Goal: Book appointment/travel/reservation

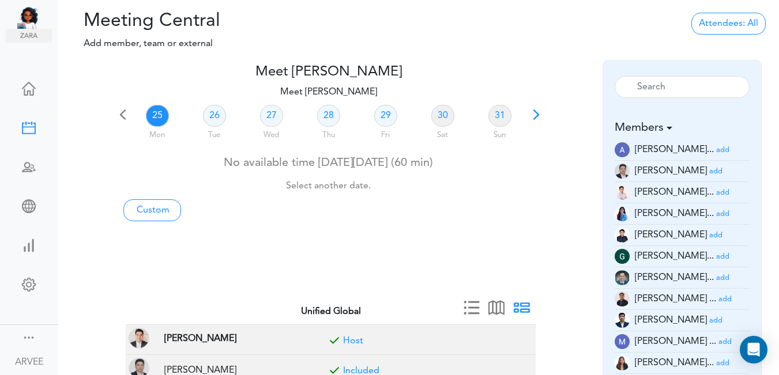
scroll to position [9, 0]
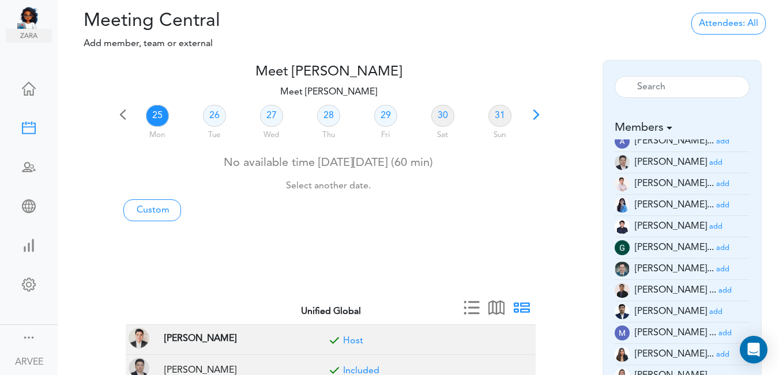
click at [534, 114] on span at bounding box center [536, 119] width 16 height 16
click at [267, 115] on link "03" at bounding box center [271, 116] width 23 height 22
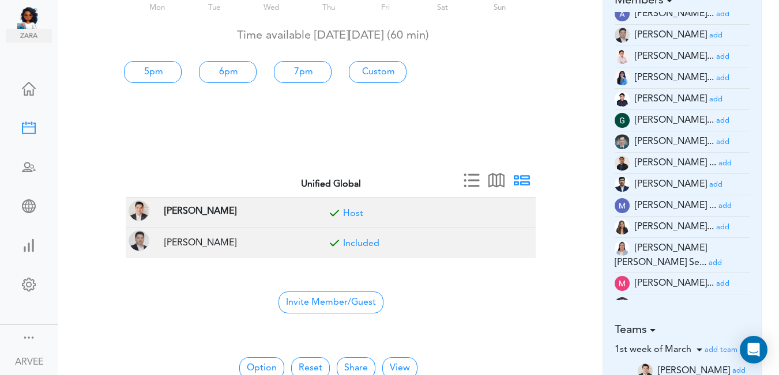
scroll to position [147, 0]
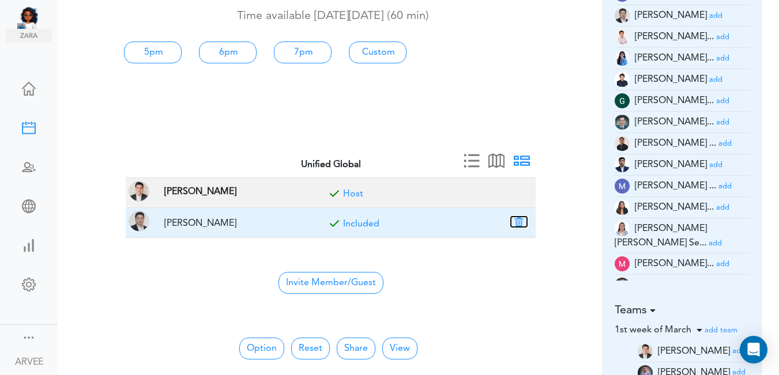
click at [520, 221] on button "button" at bounding box center [519, 222] width 16 height 10
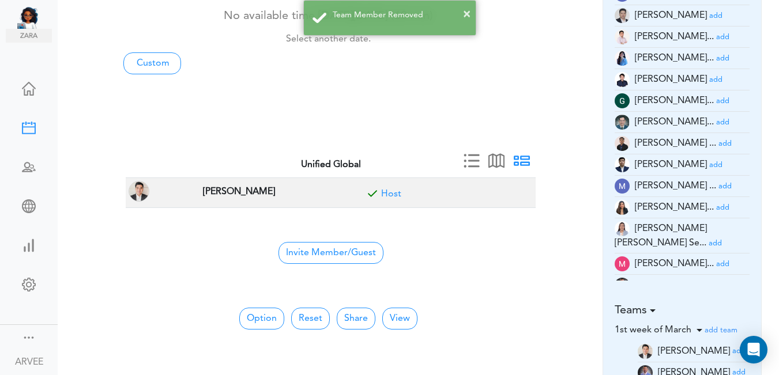
click at [716, 260] on small "add" at bounding box center [722, 263] width 13 height 7
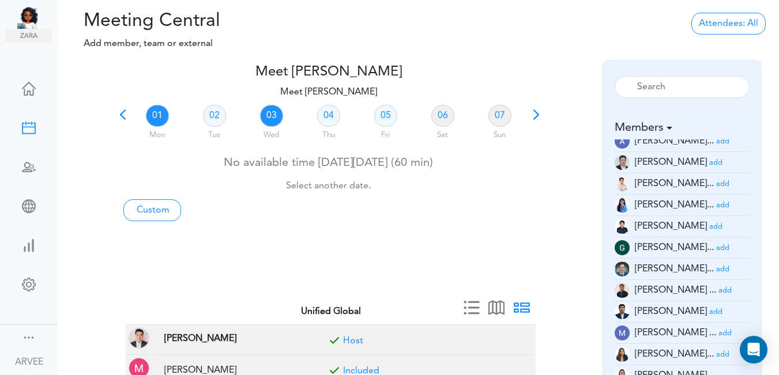
click at [271, 119] on link "03" at bounding box center [271, 116] width 23 height 22
click at [164, 207] on link "Custom" at bounding box center [152, 210] width 58 height 22
type input "Meet [PERSON_NAME]"
type input "[URL][DOMAIN_NAME][SECURITY_DATA]"
type input "[DATE]T16:00"
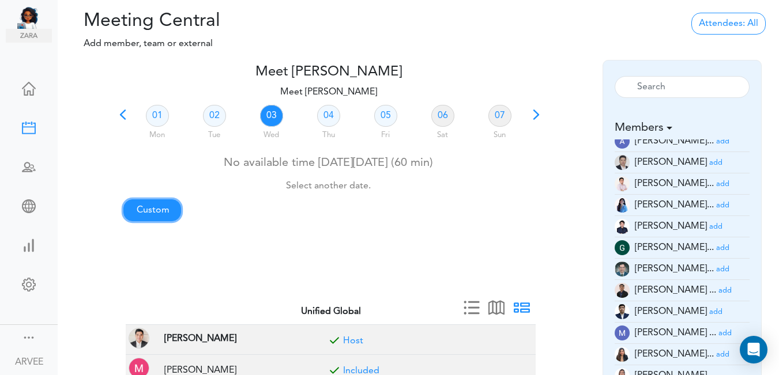
type input "[DATE]T16:30"
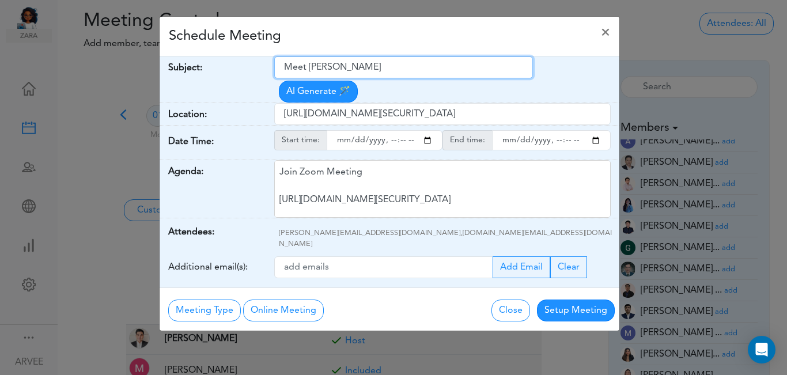
drag, startPoint x: 284, startPoint y: 67, endPoint x: 394, endPoint y: 67, distance: 110.1
click at [411, 65] on input "Meet [PERSON_NAME]" at bounding box center [403, 67] width 259 height 22
paste input "Q3 Tax Planning- [PERSON_NAME]"
click at [285, 66] on input "Q3 Tax Planning- [PERSON_NAME]" at bounding box center [403, 67] width 259 height 22
type input "Client Call : Q3 Tax Planning- [PERSON_NAME]"
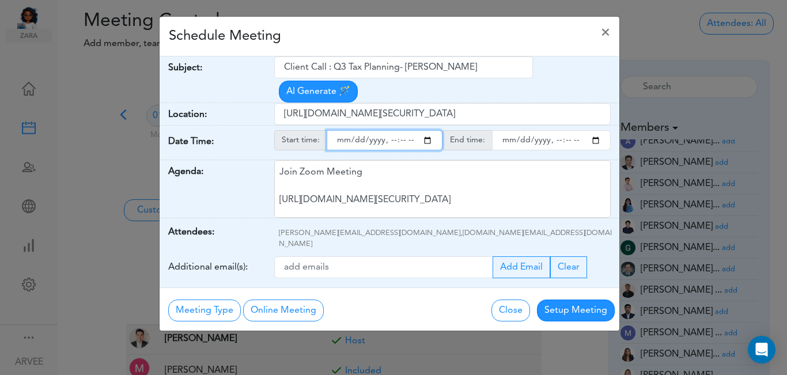
click at [428, 130] on input "starttime" at bounding box center [385, 140] width 116 height 20
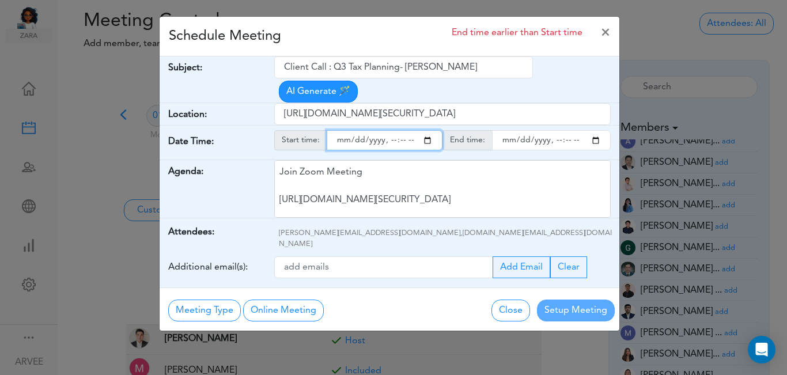
click at [429, 130] on input "starttime" at bounding box center [385, 140] width 116 height 20
click at [387, 130] on input "starttime" at bounding box center [385, 140] width 116 height 20
type input "[DATE]T14:00"
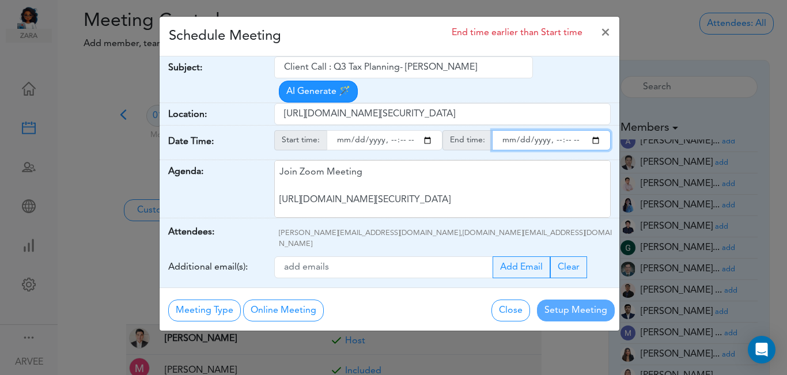
click at [594, 130] on input "endtime" at bounding box center [551, 140] width 119 height 20
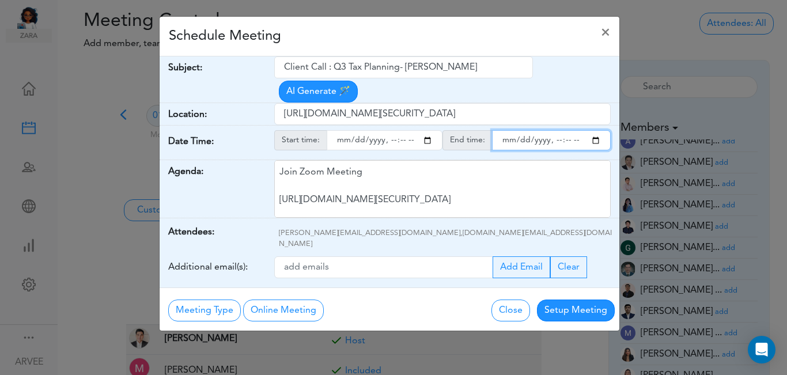
click at [554, 130] on input "endtime" at bounding box center [551, 140] width 119 height 20
type input "[DATE]T15:00"
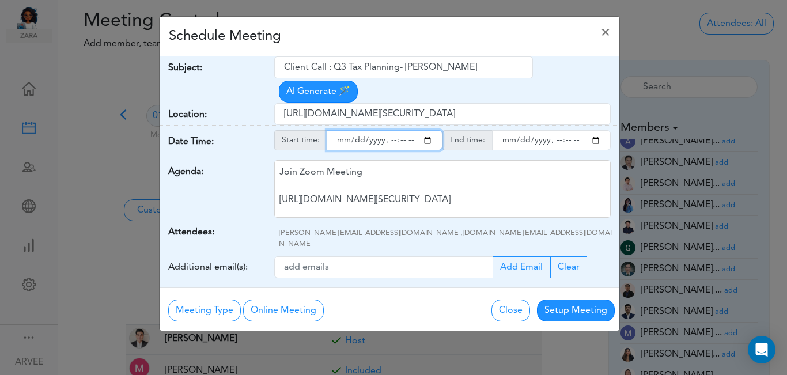
click at [403, 130] on input "starttime" at bounding box center [385, 140] width 116 height 20
type input "[DATE]T14:15"
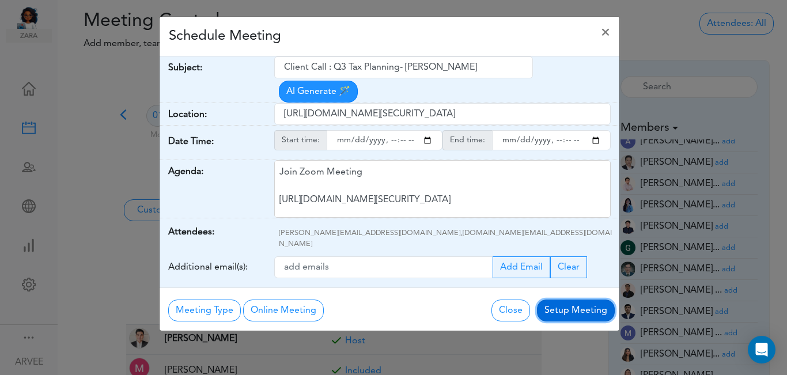
click at [574, 300] on button "Setup Meeting" at bounding box center [576, 311] width 78 height 22
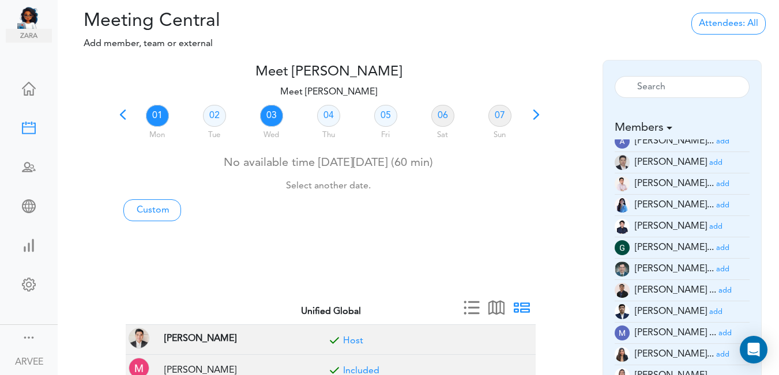
click at [263, 116] on link "03" at bounding box center [271, 116] width 23 height 22
click at [161, 208] on link "Custom" at bounding box center [152, 210] width 58 height 22
type input "Meet [PERSON_NAME]"
type input "[URL][DOMAIN_NAME][SECURITY_DATA]"
type input "[DATE]T16:00"
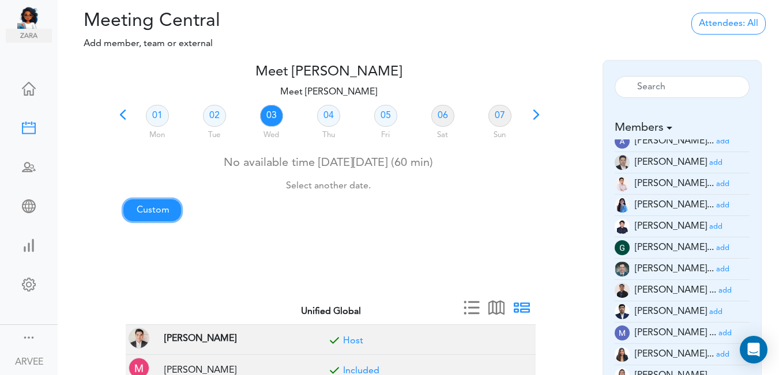
type input "[DATE]T16:30"
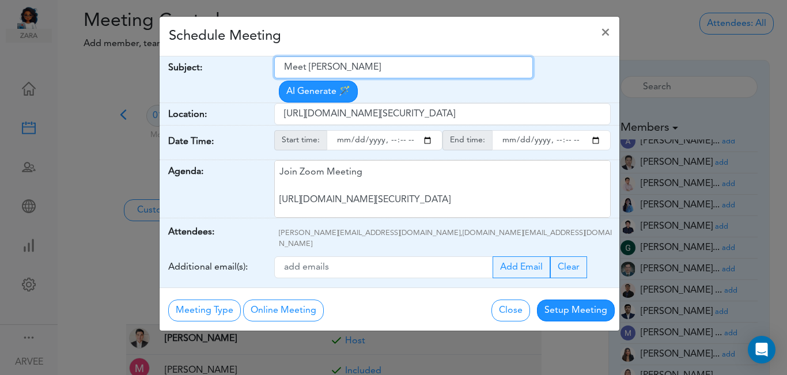
drag, startPoint x: 284, startPoint y: 67, endPoint x: 373, endPoint y: 67, distance: 89.9
click at [373, 67] on input "Meet [PERSON_NAME]" at bounding box center [403, 67] width 259 height 22
paste input "Q3 Tax Planning- [PERSON_NAME]"
click at [285, 65] on input "Q3 Tax Planning- [PERSON_NAME]" at bounding box center [403, 67] width 259 height 22
type input "Internal Call : Q3 Tax Planning- [PERSON_NAME]"
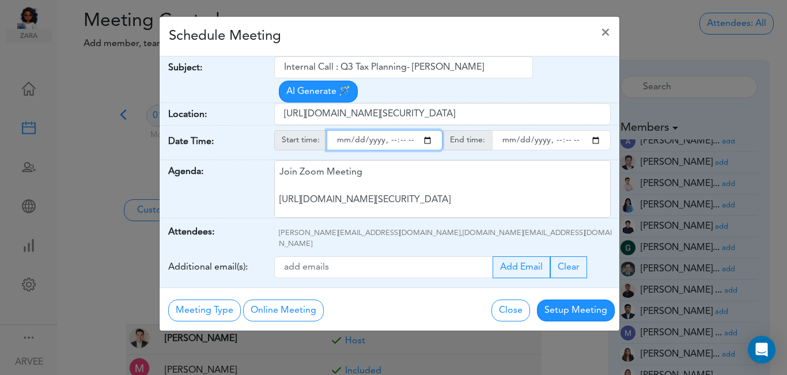
click at [429, 130] on input "starttime" at bounding box center [385, 140] width 116 height 20
click at [391, 130] on input "starttime" at bounding box center [385, 140] width 116 height 20
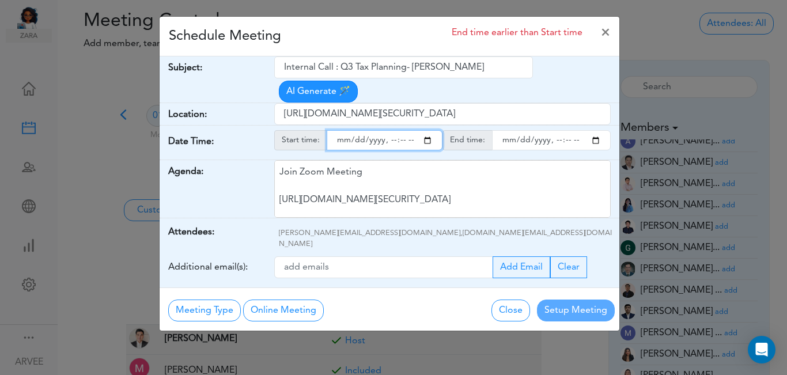
type input "[DATE]T14:00"
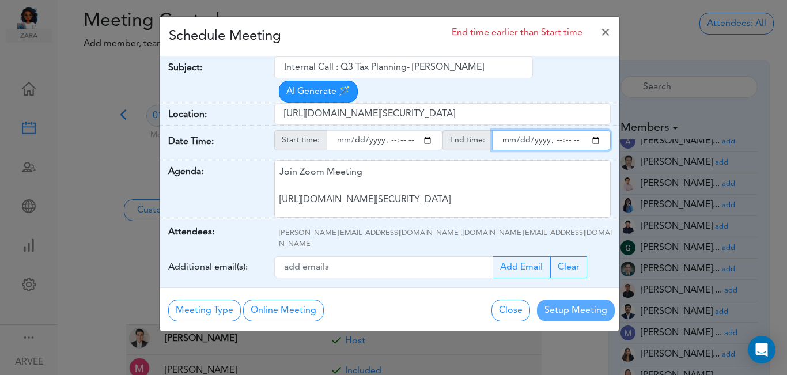
click at [596, 130] on input "endtime" at bounding box center [551, 140] width 119 height 20
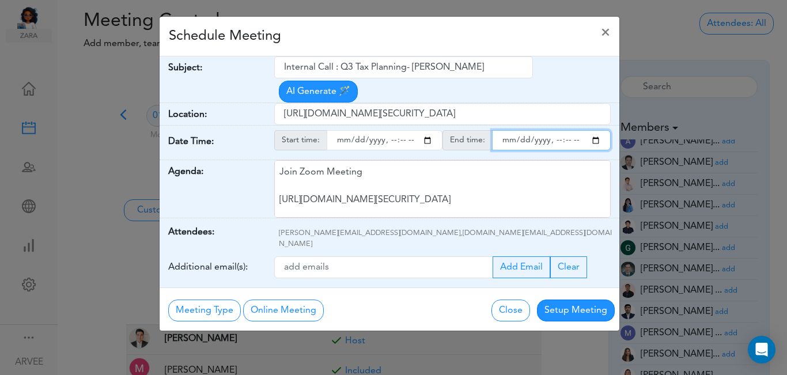
click at [555, 130] on input "endtime" at bounding box center [551, 140] width 119 height 20
type input "[DATE]T14:15"
click at [331, 37] on div "Schedule Meeting ×" at bounding box center [390, 37] width 460 height 40
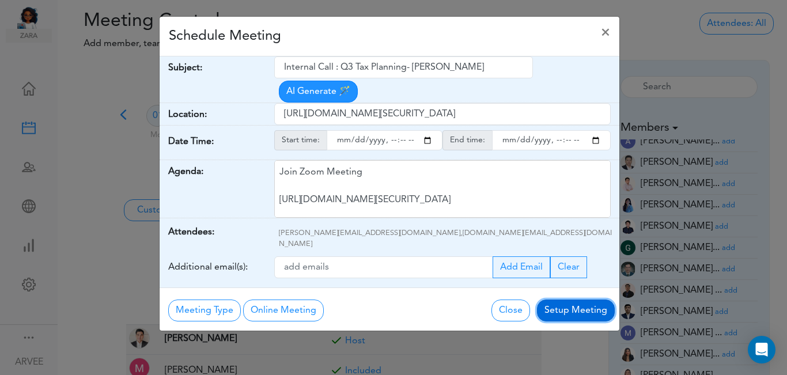
click at [582, 300] on button "Setup Meeting" at bounding box center [576, 311] width 78 height 22
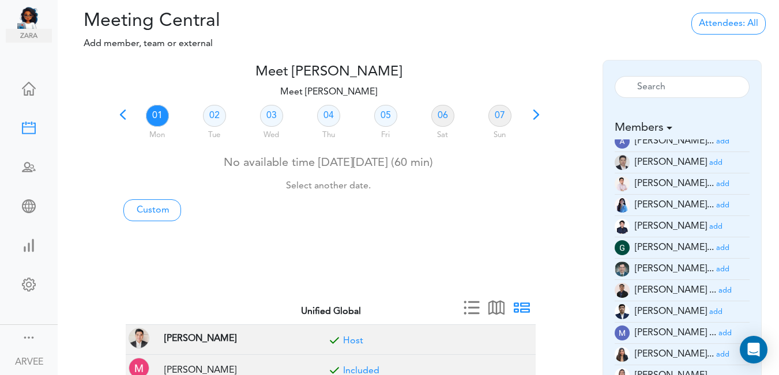
click at [122, 115] on span at bounding box center [123, 119] width 16 height 16
click at [275, 117] on link "27" at bounding box center [271, 116] width 23 height 22
click at [163, 209] on link "Custom" at bounding box center [152, 210] width 58 height 22
type input "Meet [PERSON_NAME]"
type input "[URL][DOMAIN_NAME][SECURITY_DATA]"
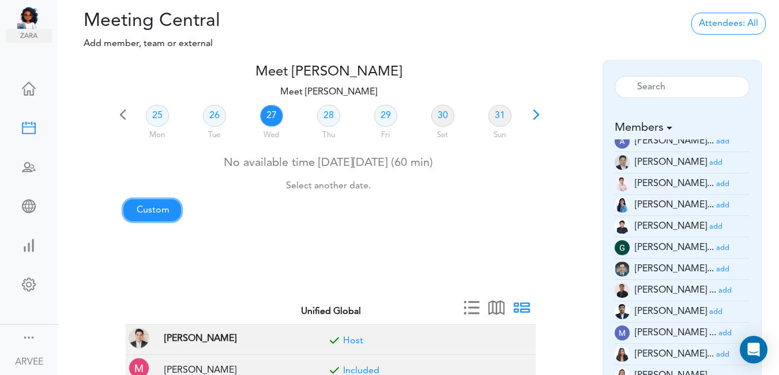
type input "[DATE]T16:00"
type input "[DATE]T16:30"
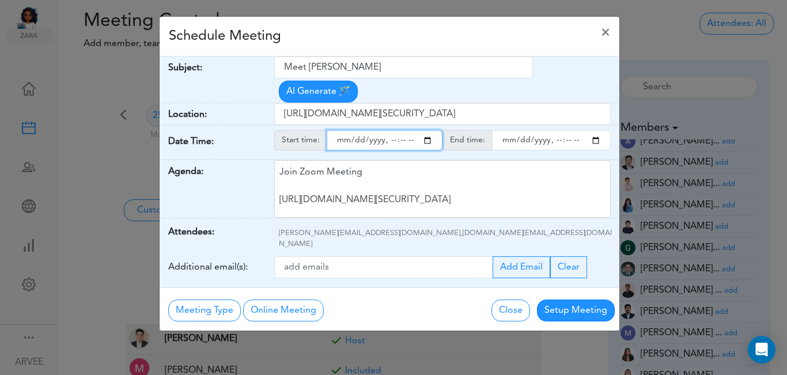
click at [428, 130] on input "starttime" at bounding box center [385, 140] width 116 height 20
click at [390, 130] on input "starttime" at bounding box center [385, 140] width 116 height 20
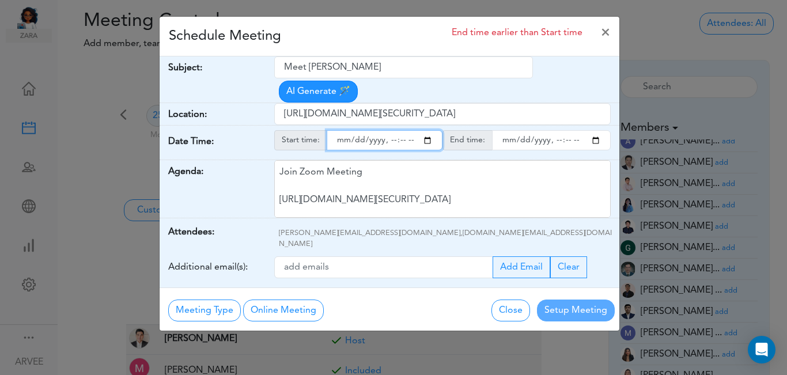
type input "[DATE]T15:00"
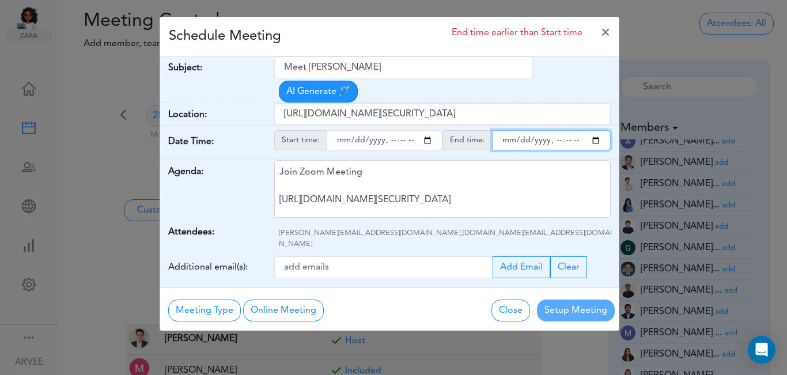
click at [598, 130] on input "endtime" at bounding box center [551, 140] width 119 height 20
click at [553, 130] on input "endtime" at bounding box center [551, 140] width 119 height 20
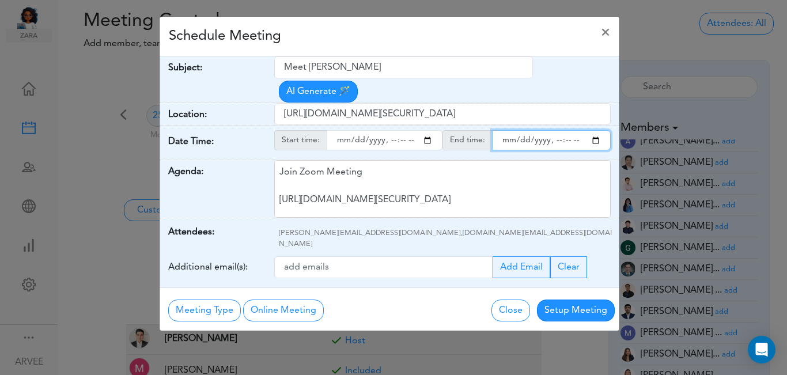
type input "[DATE]T15:30"
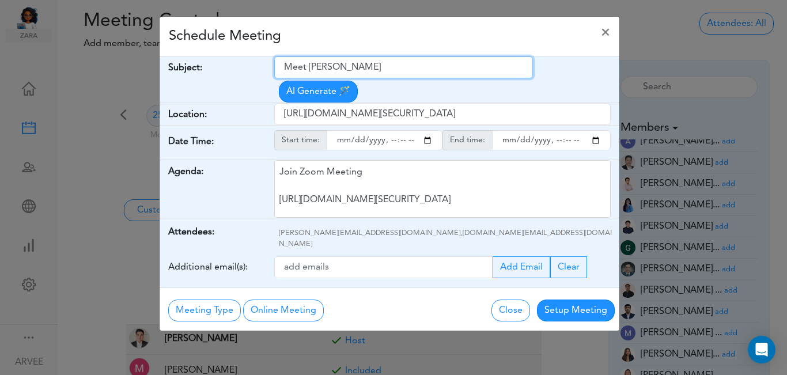
drag, startPoint x: 285, startPoint y: 68, endPoint x: 396, endPoint y: 62, distance: 111.9
click at [382, 62] on input "Meet [PERSON_NAME]" at bounding box center [403, 67] width 259 height 22
paste input "Internal Meeting"
type input "Internal Meeting"
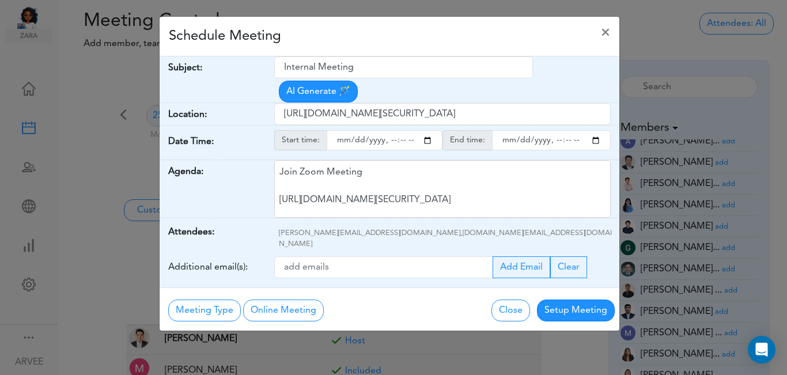
click at [383, 41] on div "Schedule Meeting ×" at bounding box center [390, 37] width 460 height 40
click at [572, 300] on button "Setup Meeting" at bounding box center [576, 311] width 78 height 22
